Goal: Complete application form

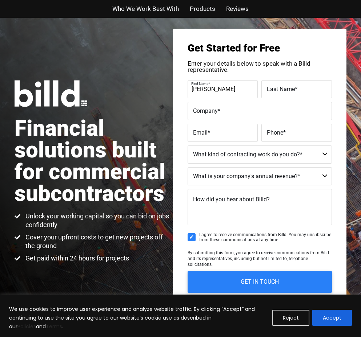
type input "[PERSON_NAME]"
click at [286, 87] on span "Last Name" at bounding box center [281, 88] width 28 height 7
click at [286, 87] on input "Last Name *" at bounding box center [296, 89] width 70 height 18
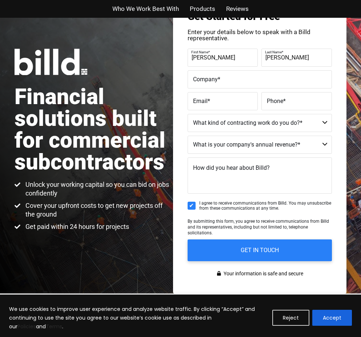
scroll to position [48, 0]
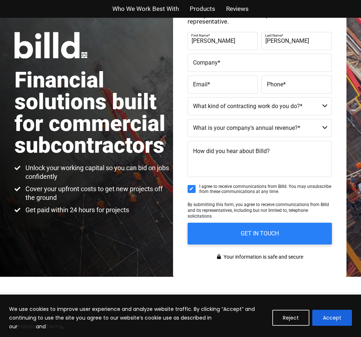
type input "[PERSON_NAME]"
click at [246, 64] on label "Company *" at bounding box center [259, 62] width 133 height 11
click at [246, 64] on input "Company *" at bounding box center [259, 63] width 144 height 18
type input "solar"
click at [226, 88] on label "Email *" at bounding box center [223, 84] width 60 height 11
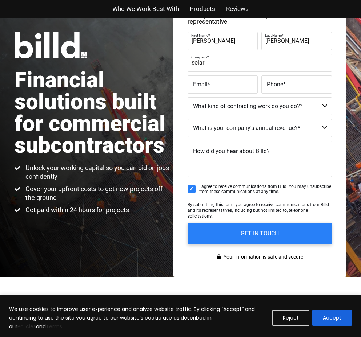
click at [226, 88] on input "Email *" at bounding box center [222, 85] width 70 height 18
type input "[EMAIL_ADDRESS][DOMAIN_NAME]"
click at [277, 86] on span "Phone" at bounding box center [275, 84] width 16 height 7
click at [277, 86] on input "Phone *" at bounding box center [296, 85] width 70 height 18
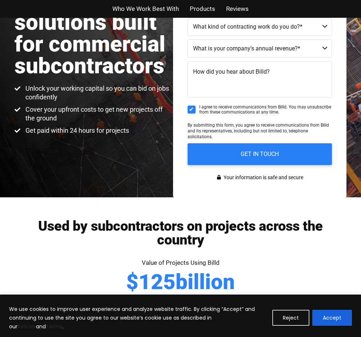
scroll to position [127, 0]
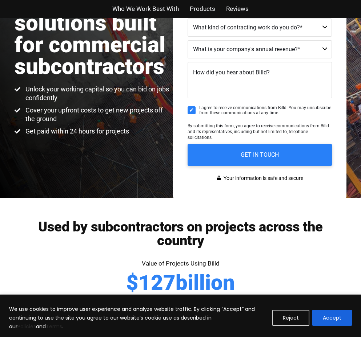
type input "[PHONE_NUMBER]"
click at [304, 31] on select "Commercial Commercial and Residential Residential Not a Contractor" at bounding box center [259, 28] width 144 height 18
select select "Commercial and Residential"
click at [187, 19] on select "Commercial Commercial and Residential Residential Not a Contractor" at bounding box center [259, 28] width 144 height 18
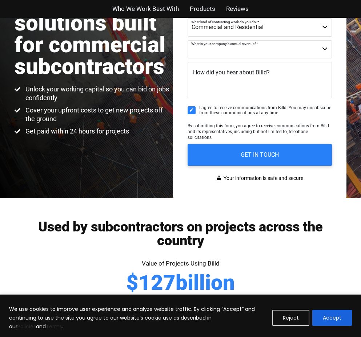
click at [253, 52] on select "$40M + $25M - $40M $8M - $25M $4M - $8M $2M - $4M $1M - $2M Less than $1M" at bounding box center [259, 49] width 144 height 18
select select "$25M - $40M"
click at [187, 40] on select "$40M + $25M - $40M $8M - $25M $4M - $8M $2M - $4M $1M - $2M Less than $1M" at bounding box center [259, 49] width 144 height 18
click at [239, 75] on span "How did you hear about Billd?" at bounding box center [231, 72] width 77 height 7
click at [239, 75] on textarea "How did you hear about Billd?" at bounding box center [259, 80] width 144 height 36
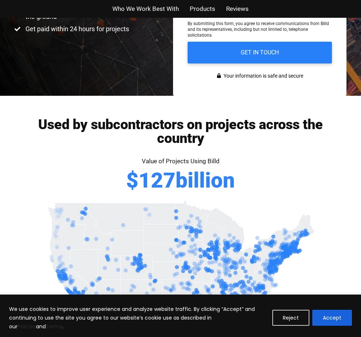
scroll to position [230, 0]
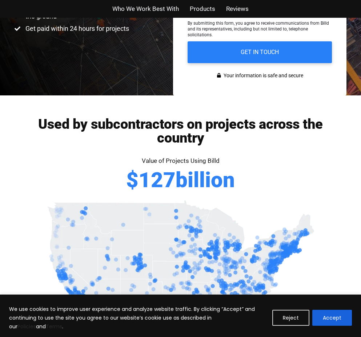
type textarea "i want to need a overall services"
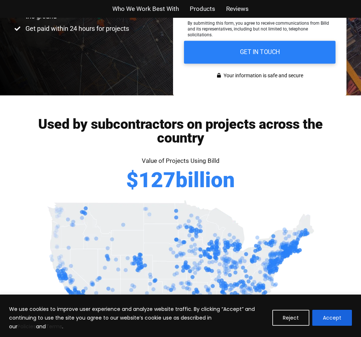
click at [250, 50] on input "GET IN TOUCH" at bounding box center [259, 52] width 151 height 23
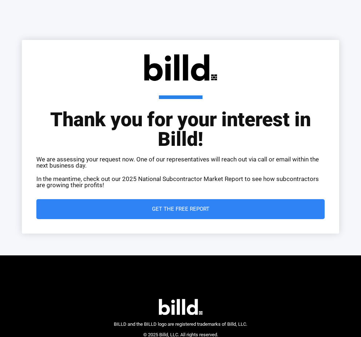
scroll to position [54, 0]
